Goal: Find specific page/section: Find specific page/section

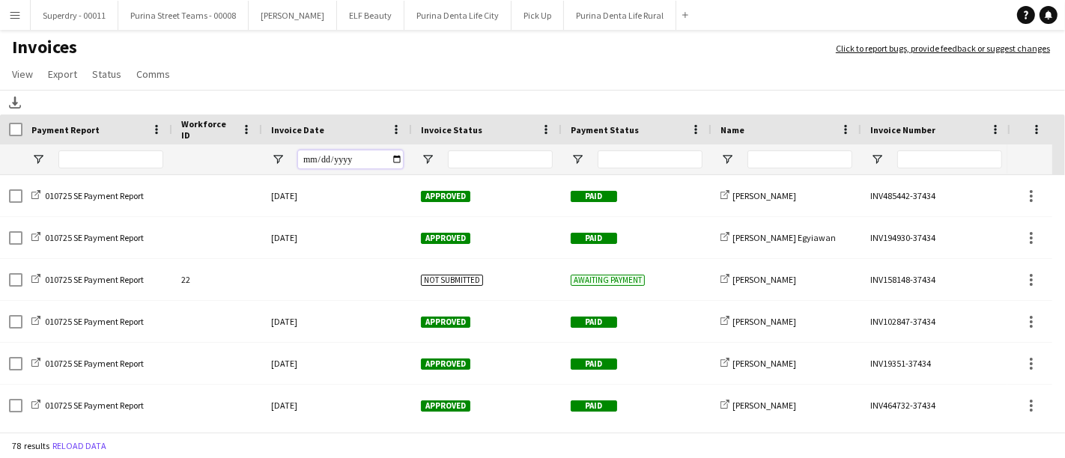
click at [308, 154] on input "Invoice Date Filter Input" at bounding box center [350, 160] width 105 height 18
click at [278, 157] on span "Open Filter Menu" at bounding box center [277, 159] width 13 height 13
click at [384, 209] on input "Filter Value" at bounding box center [335, 212] width 116 height 18
type input "**********"
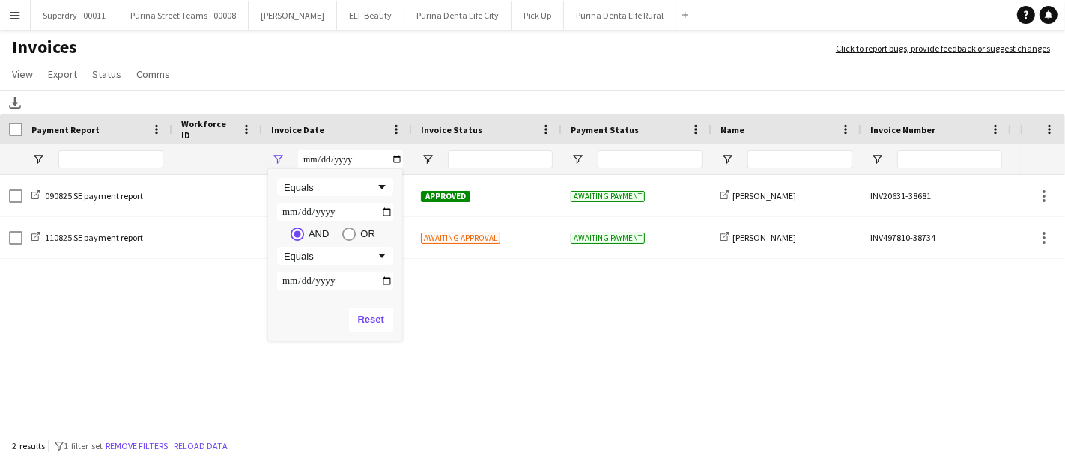
click at [343, 79] on app-page-menu "View Customise view Customise filters Reset Filters Reset View Reset All Export…" at bounding box center [532, 75] width 1065 height 28
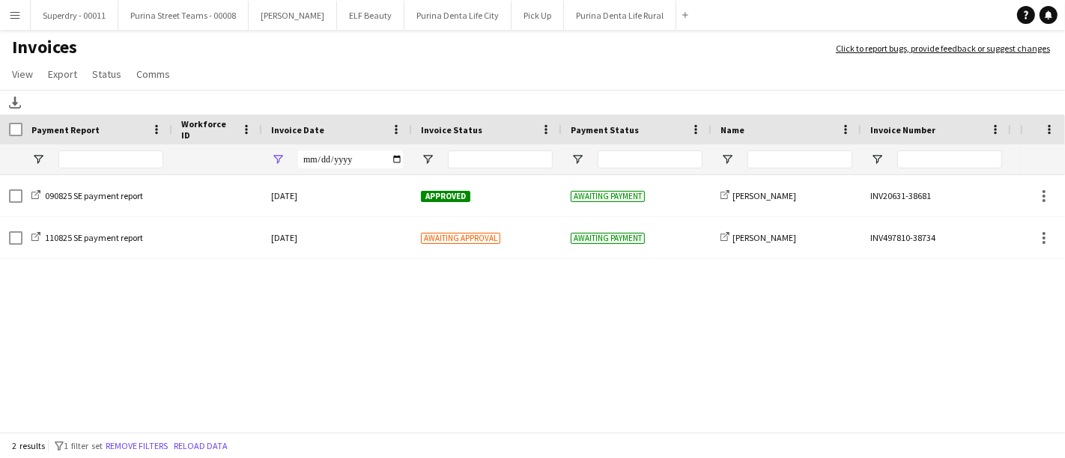
click at [4, 12] on button "Menu" at bounding box center [15, 15] width 30 height 30
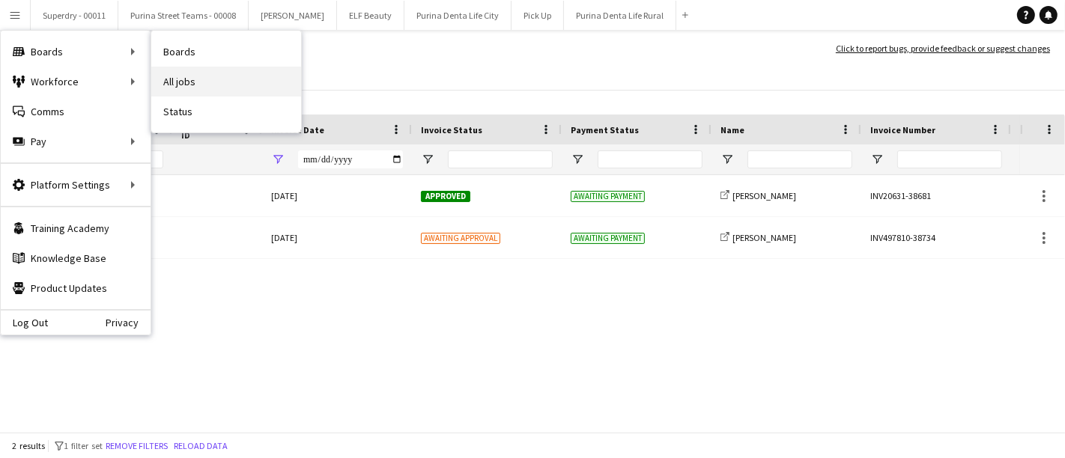
click at [196, 79] on link "All jobs" at bounding box center [226, 82] width 150 height 30
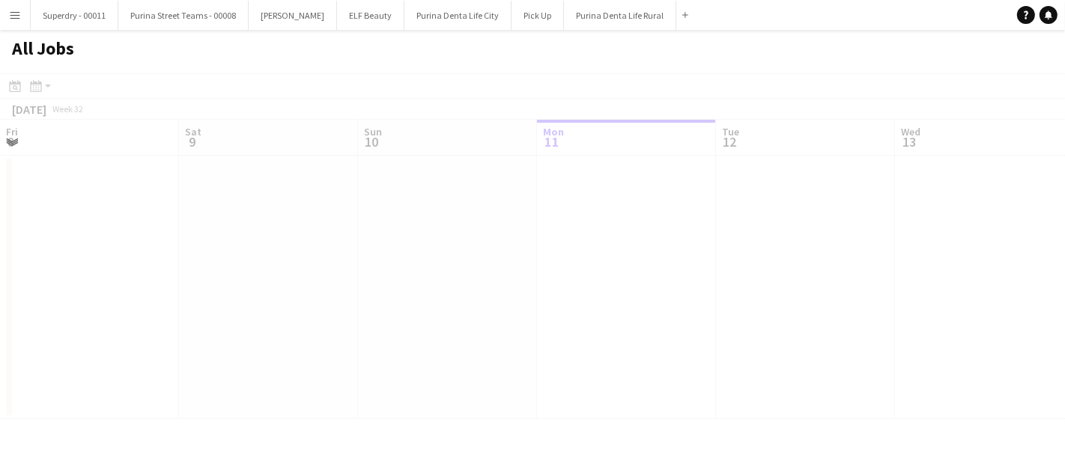
scroll to position [0, 357]
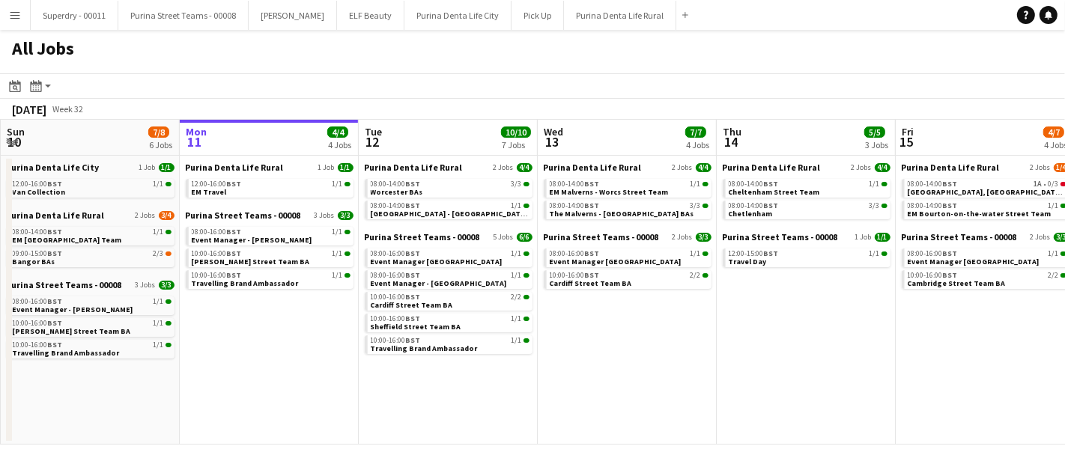
click at [25, 10] on button "Menu" at bounding box center [15, 15] width 30 height 30
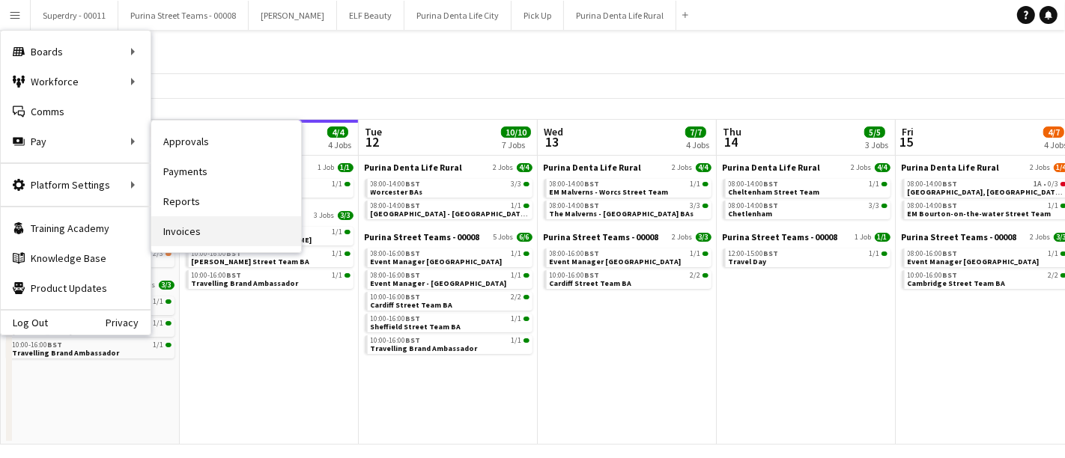
click at [198, 243] on link "Invoices" at bounding box center [226, 231] width 150 height 30
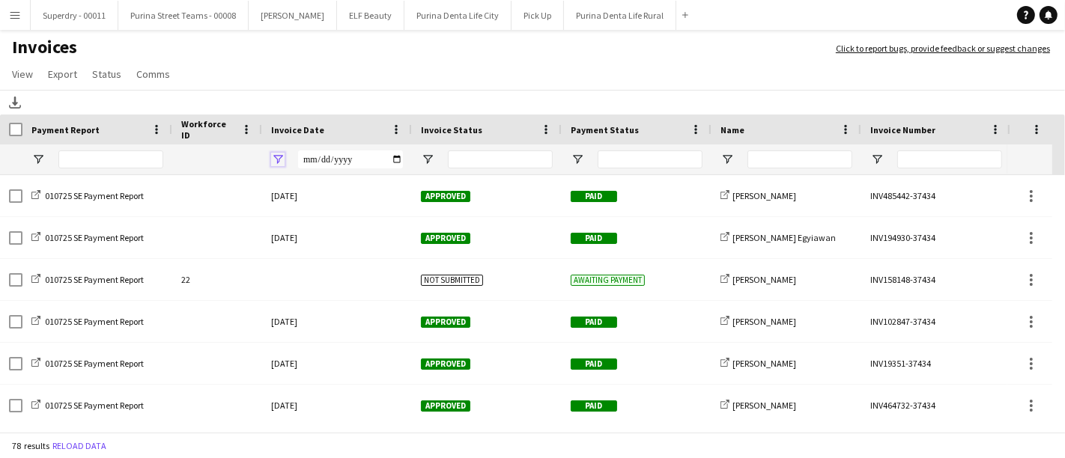
click at [279, 154] on span "Open Filter Menu" at bounding box center [277, 159] width 13 height 13
click at [384, 211] on input "Filter Value" at bounding box center [335, 212] width 116 height 18
type input "**********"
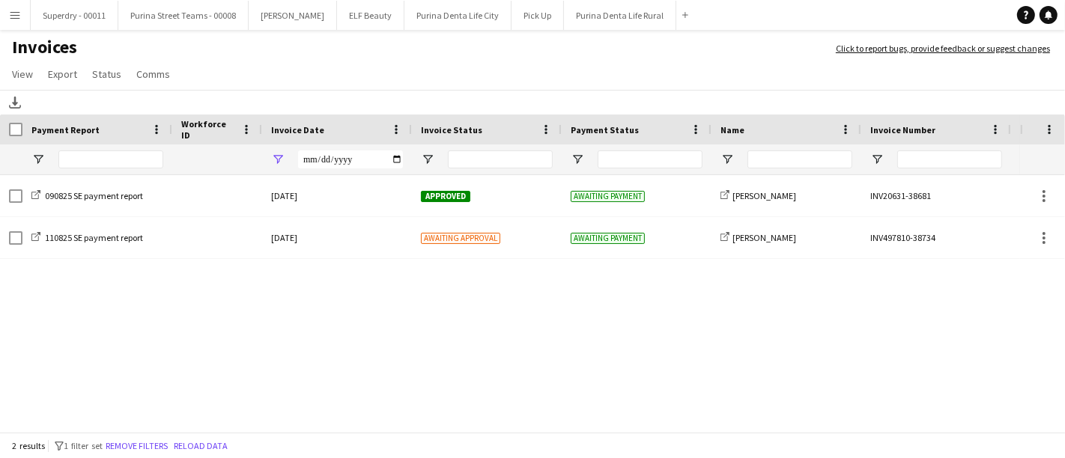
click at [348, 86] on app-page-menu "View Customise view Customise filters Reset Filters Reset View Reset All Export…" at bounding box center [532, 75] width 1065 height 28
